Goal: Task Accomplishment & Management: Complete application form

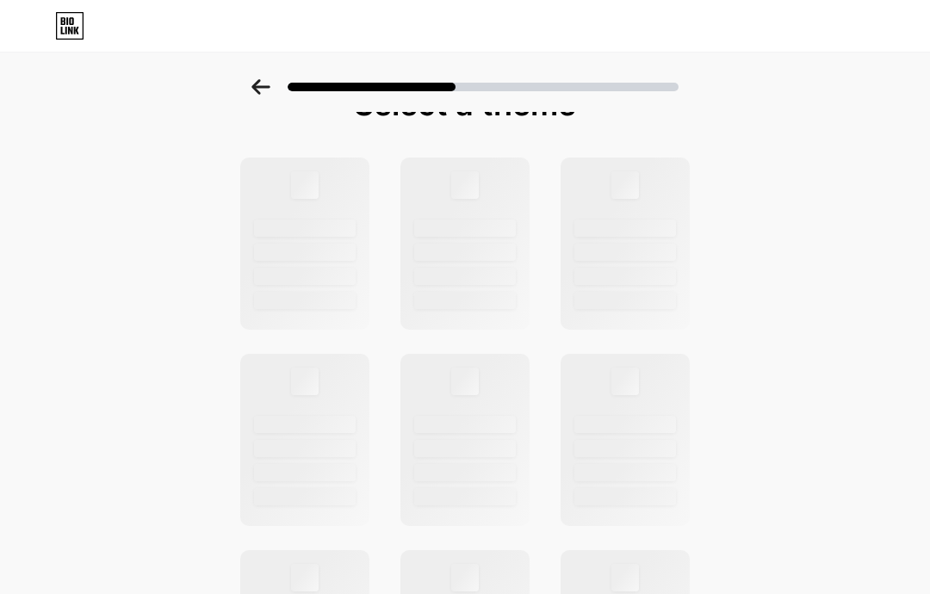
scroll to position [24, 0]
click at [257, 73] on div at bounding box center [465, 82] width 930 height 60
click at [270, 88] on icon at bounding box center [260, 87] width 18 height 16
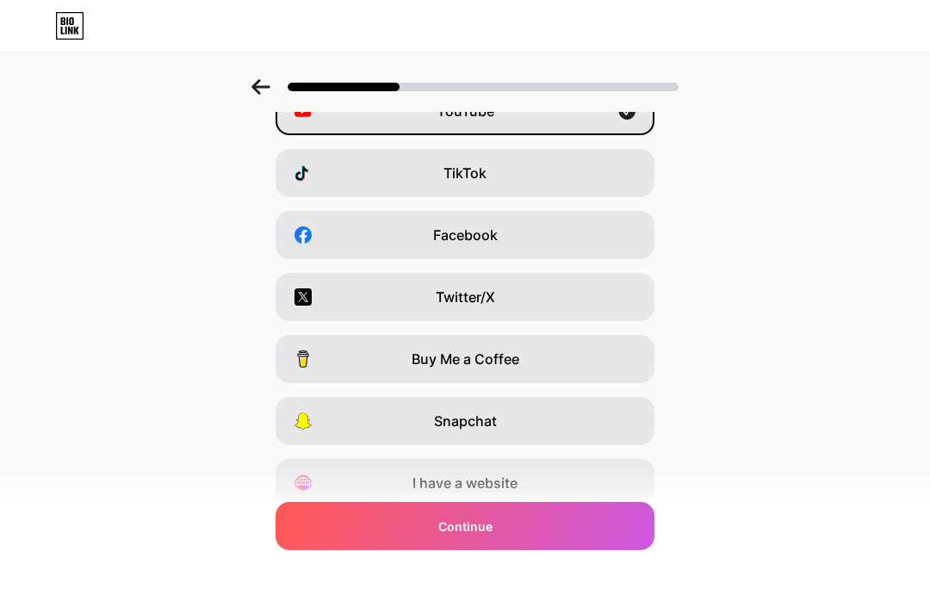
scroll to position [0, 0]
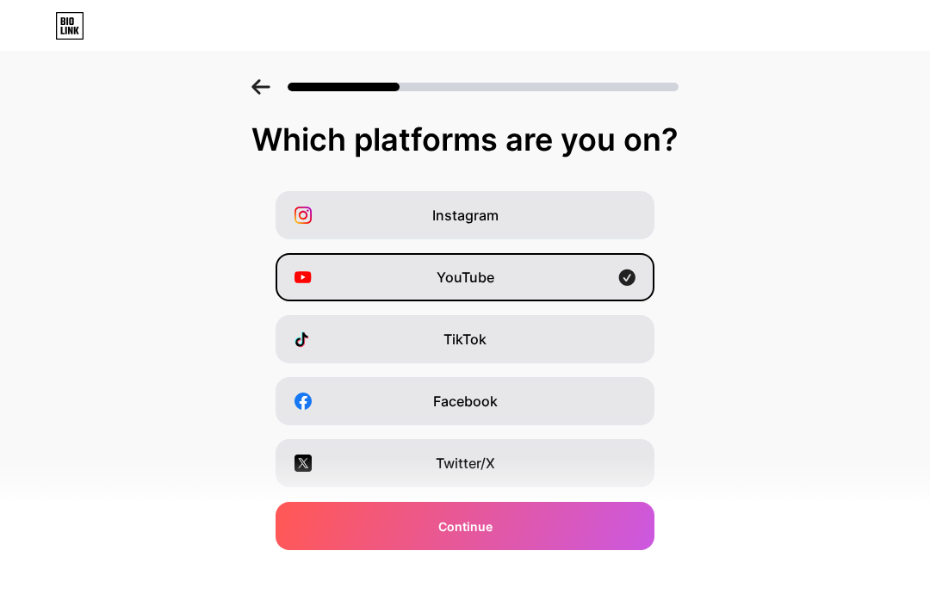
click at [592, 212] on div "Instagram" at bounding box center [465, 215] width 379 height 48
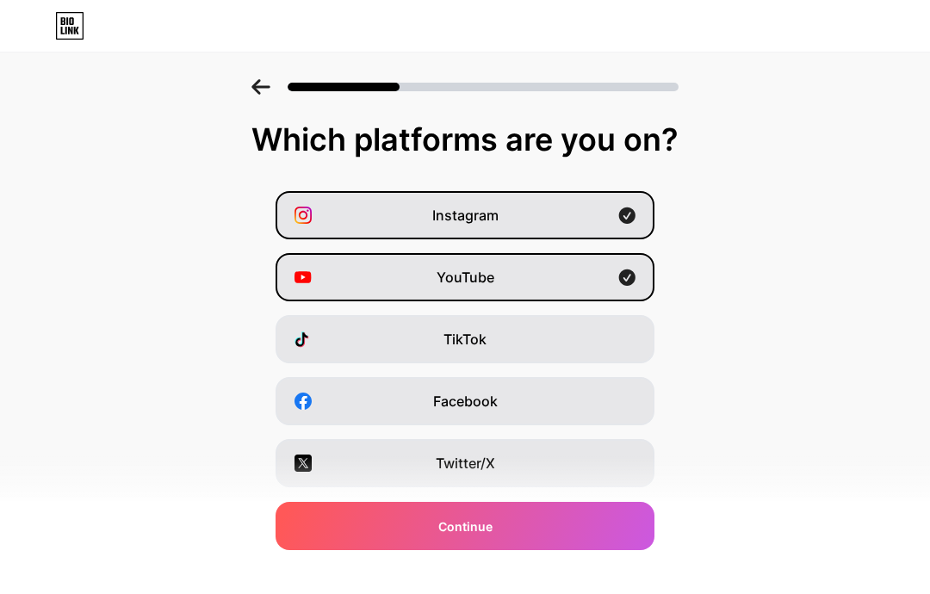
click at [627, 278] on icon at bounding box center [627, 278] width 16 height 16
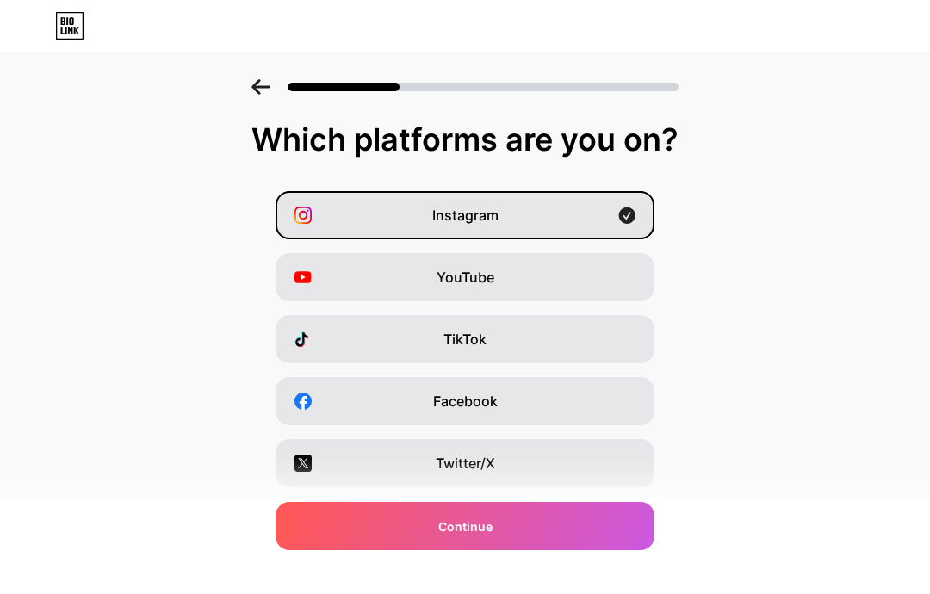
click at [555, 538] on div "Continue" at bounding box center [465, 526] width 379 height 48
